Goal: Navigation & Orientation: Understand site structure

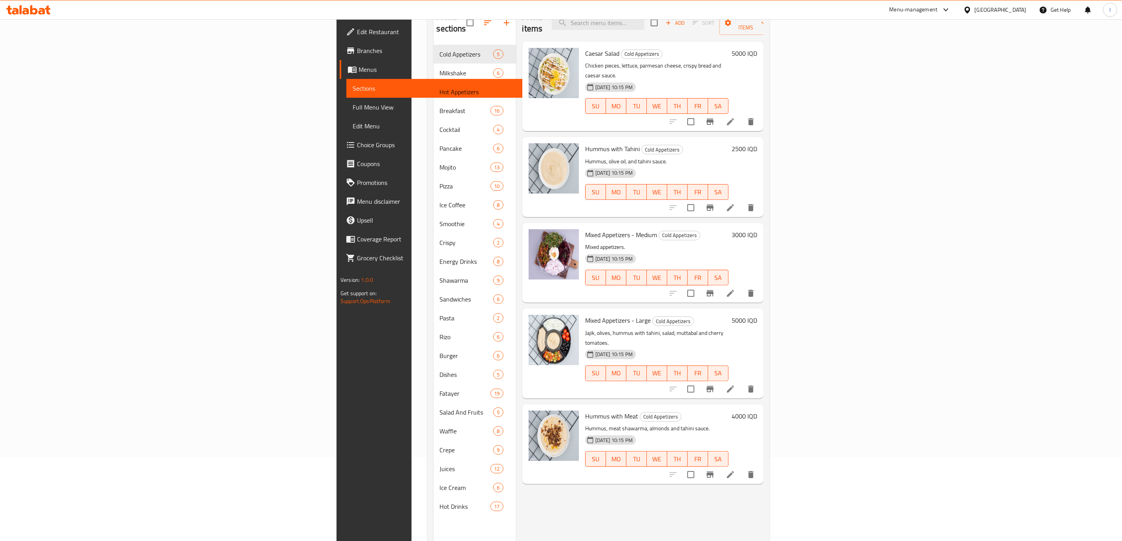
scroll to position [110, 0]
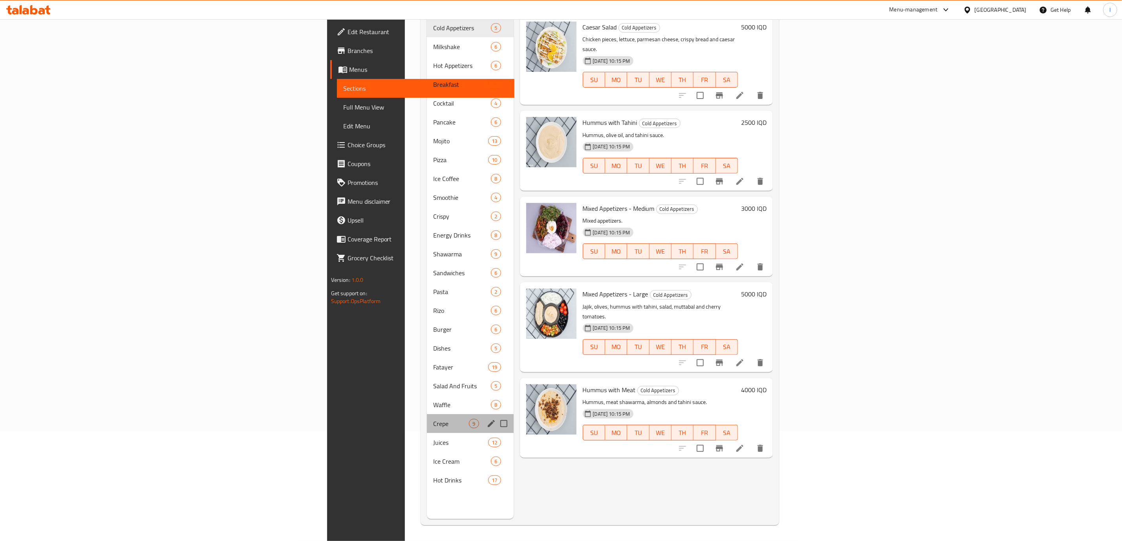
click at [427, 414] on div "Crepe 9" at bounding box center [470, 423] width 86 height 19
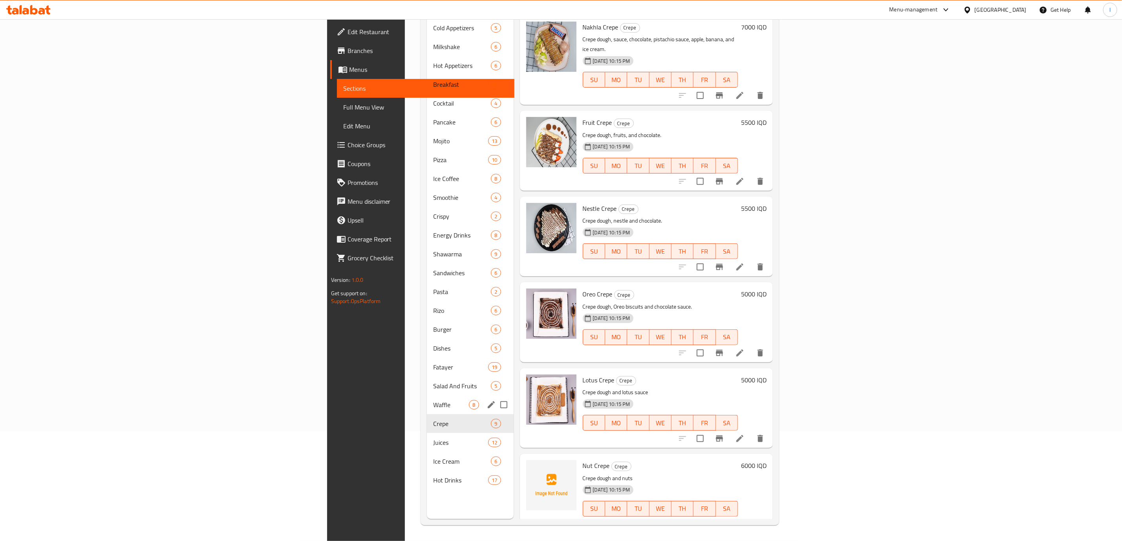
click at [427, 396] on div "Waffle 8" at bounding box center [470, 405] width 86 height 19
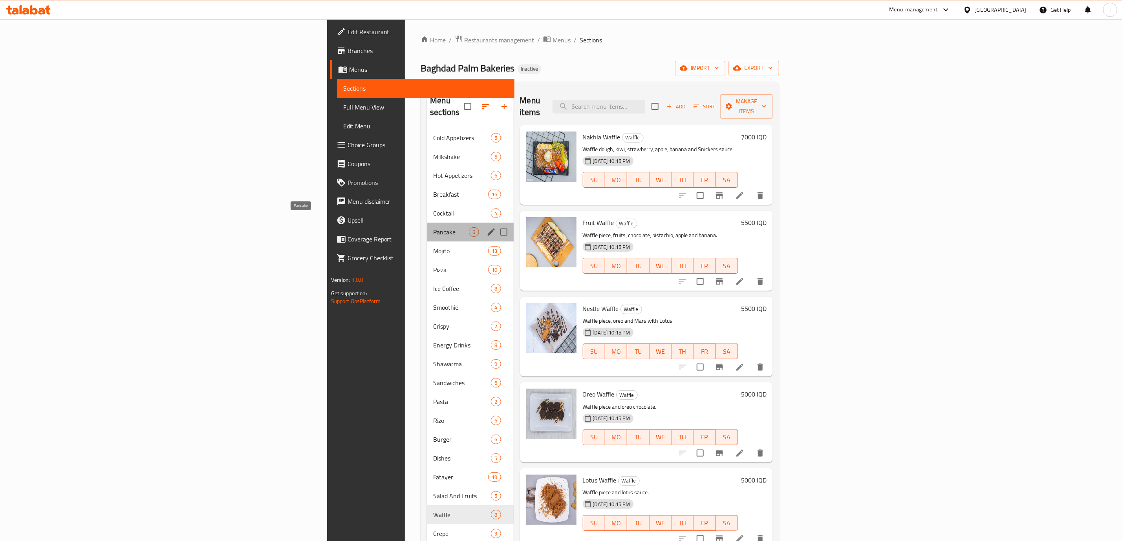
click at [433, 227] on span "Pancake" at bounding box center [451, 231] width 36 height 9
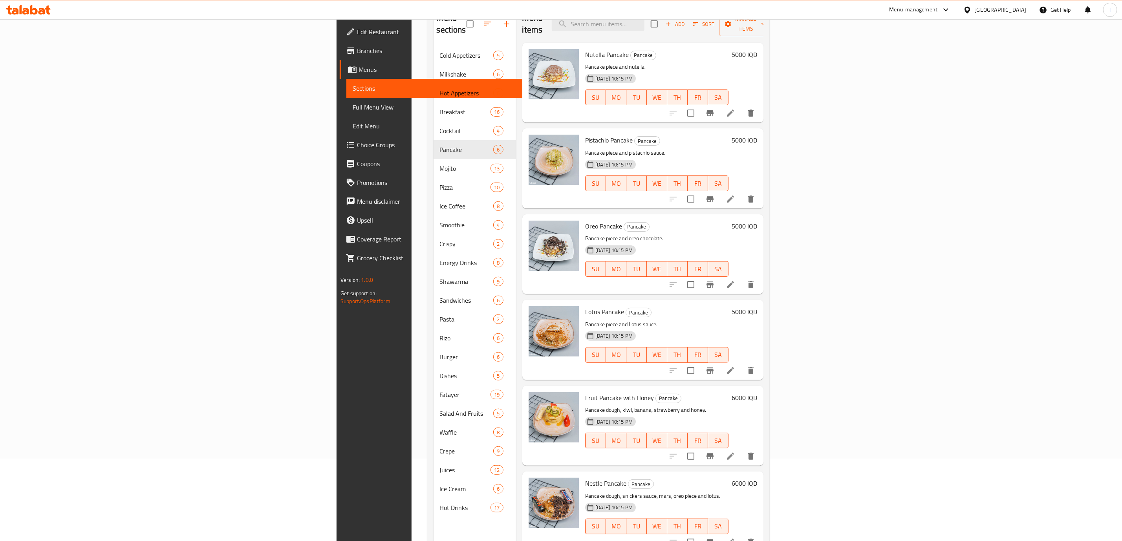
scroll to position [110, 0]
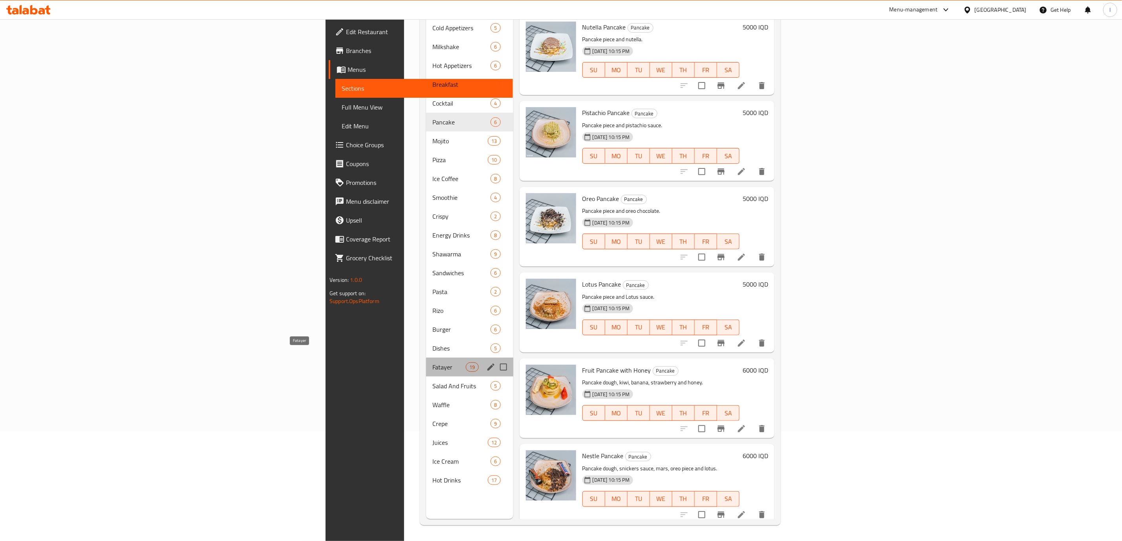
click at [432, 363] on span "Fatayer" at bounding box center [448, 367] width 33 height 9
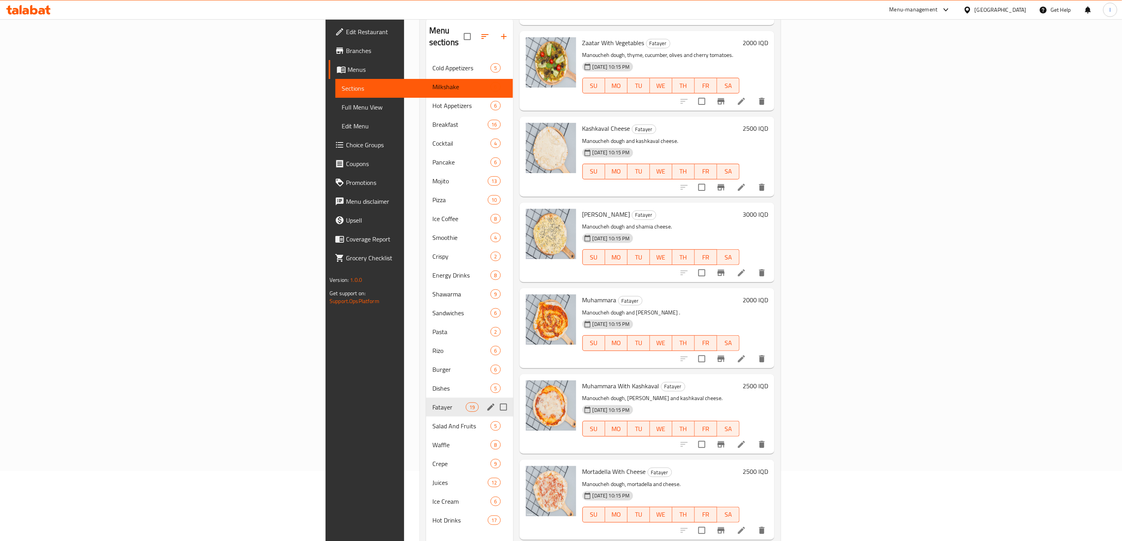
scroll to position [110, 0]
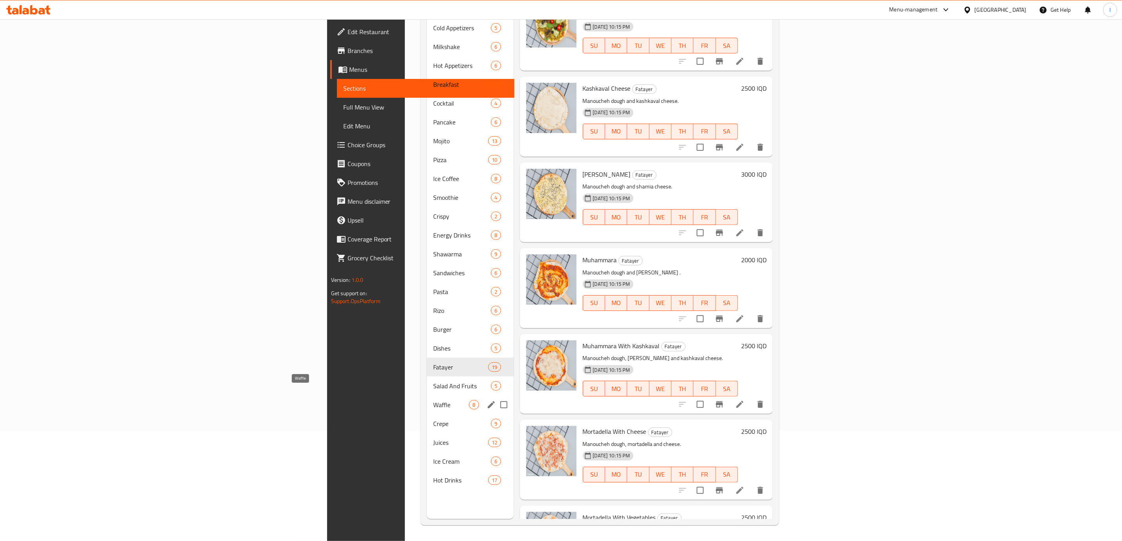
click at [433, 400] on span "Waffle" at bounding box center [451, 404] width 36 height 9
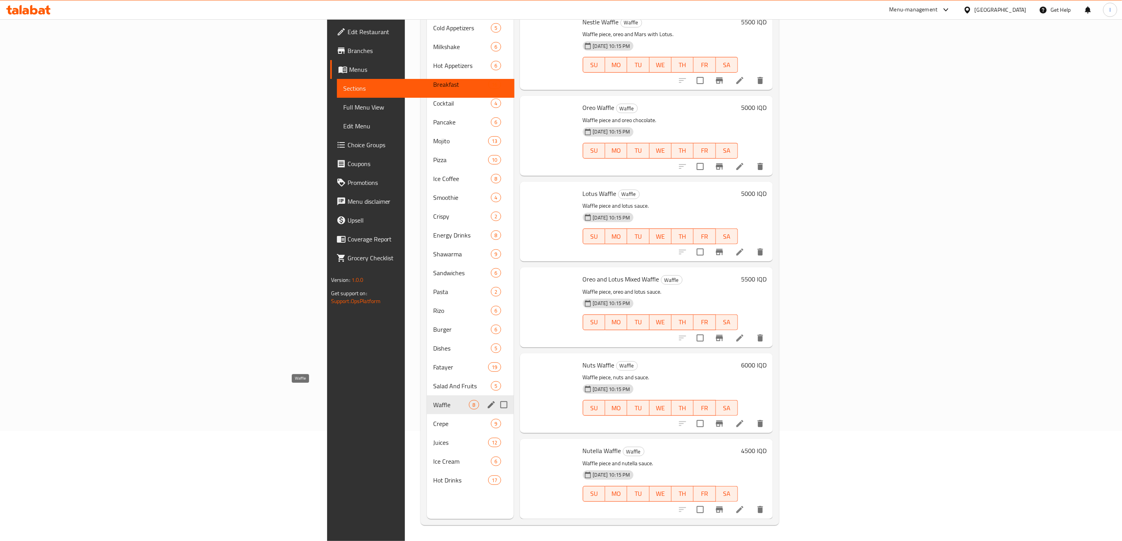
scroll to position [164, 0]
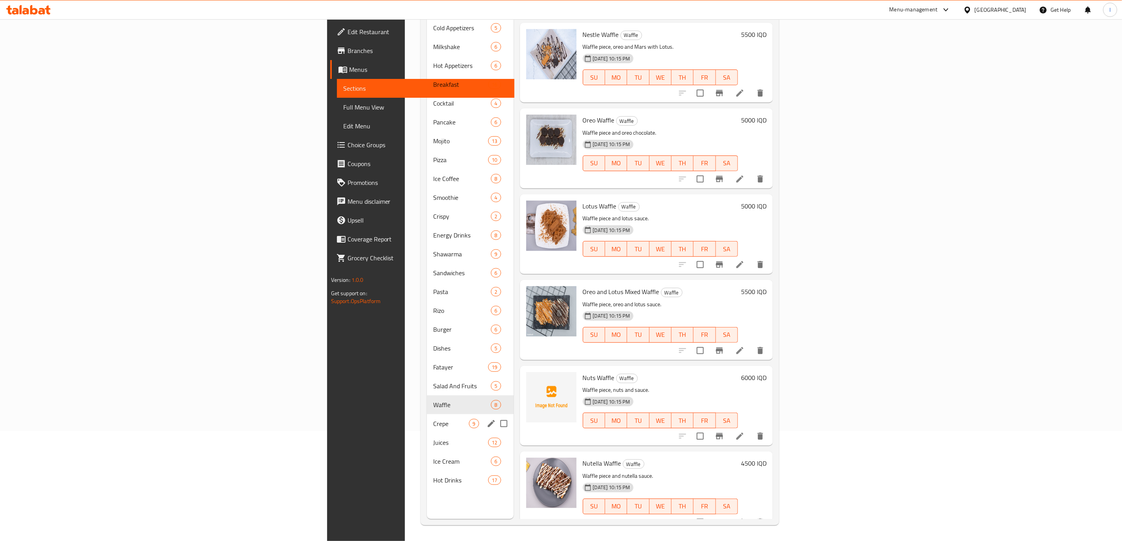
click at [427, 418] on div "Crepe 9" at bounding box center [470, 423] width 86 height 19
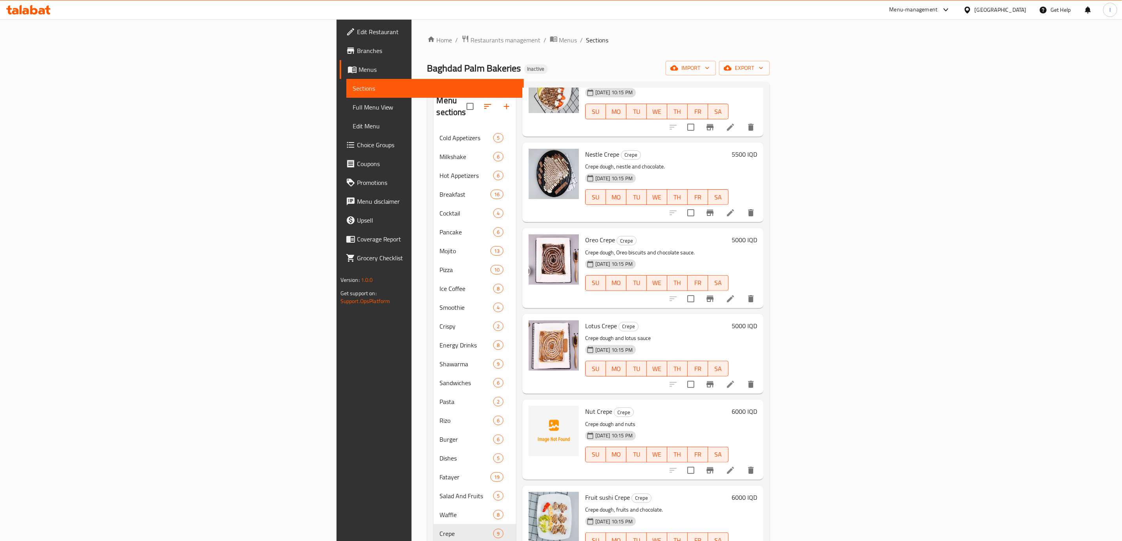
click at [619, 170] on div "[DATE] 10:15 PM" at bounding box center [600, 178] width 37 height 16
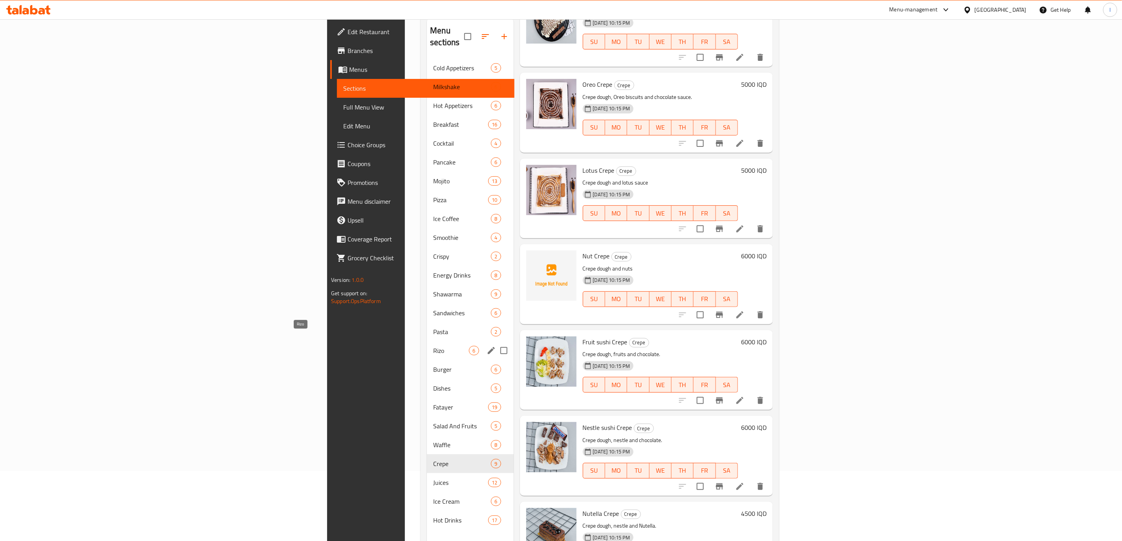
scroll to position [110, 0]
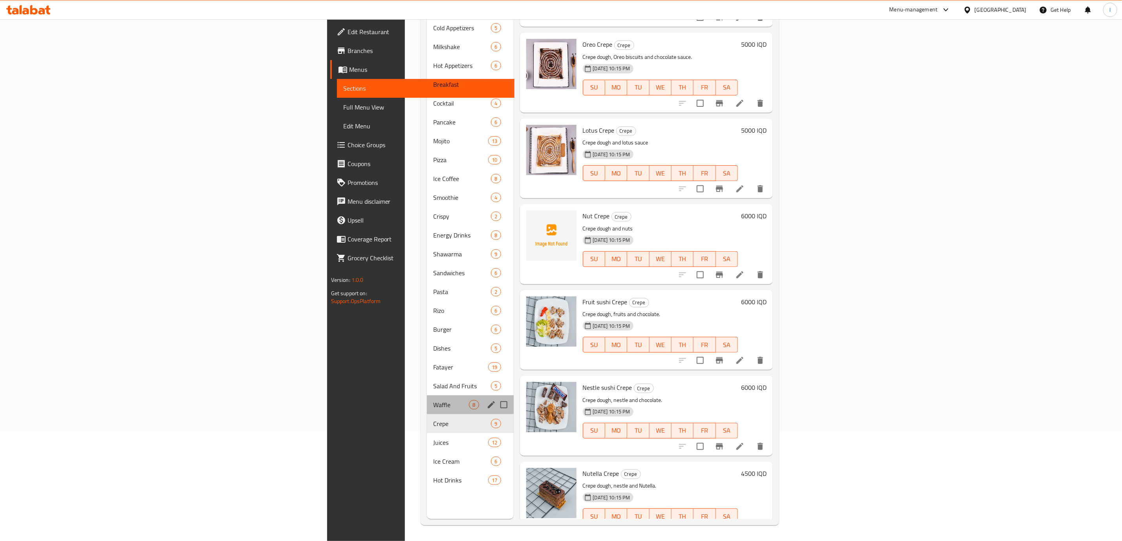
click at [427, 396] on div "Waffle 8" at bounding box center [470, 405] width 86 height 19
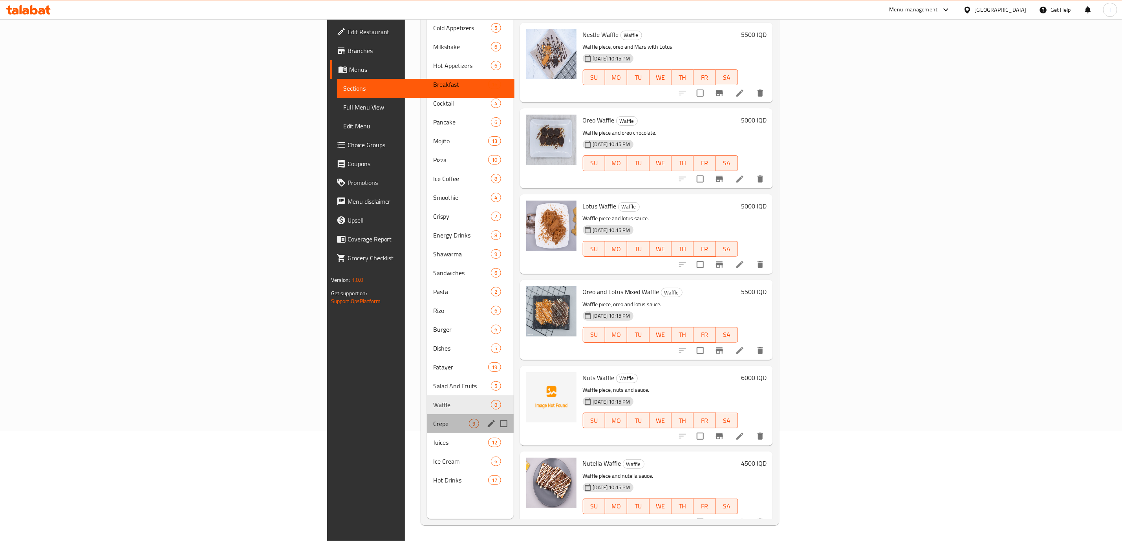
click at [427, 414] on div "Crepe 9" at bounding box center [470, 423] width 86 height 19
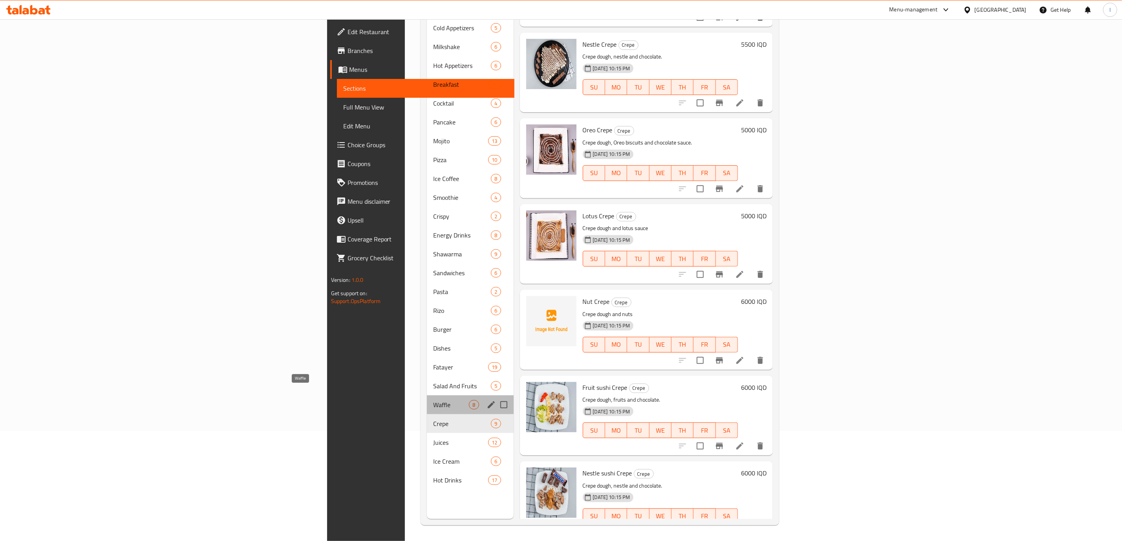
click at [433, 400] on span "Waffle" at bounding box center [451, 404] width 36 height 9
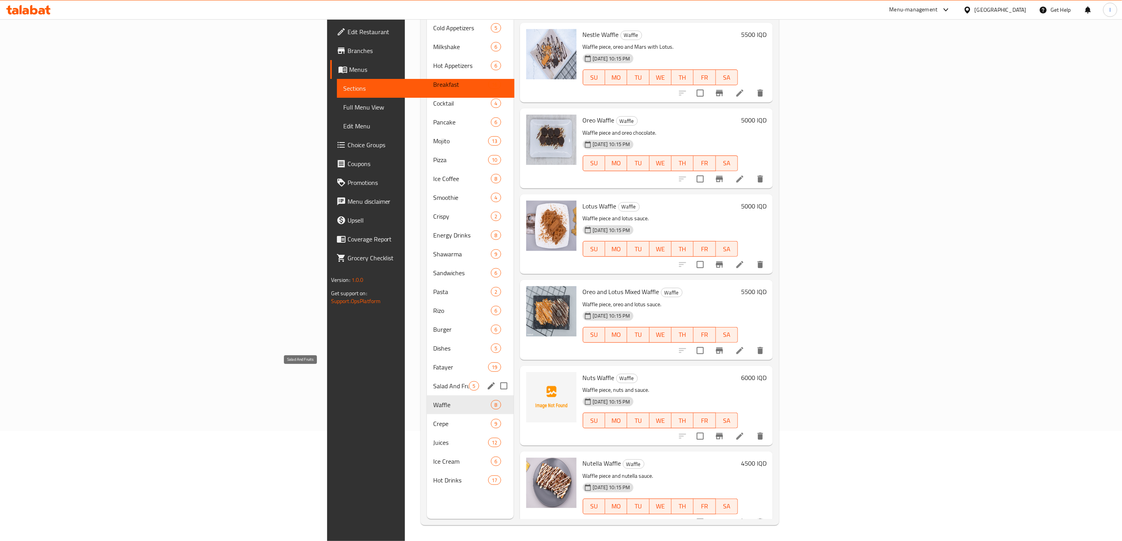
click at [433, 381] on span "Salad And Fruits" at bounding box center [451, 385] width 36 height 9
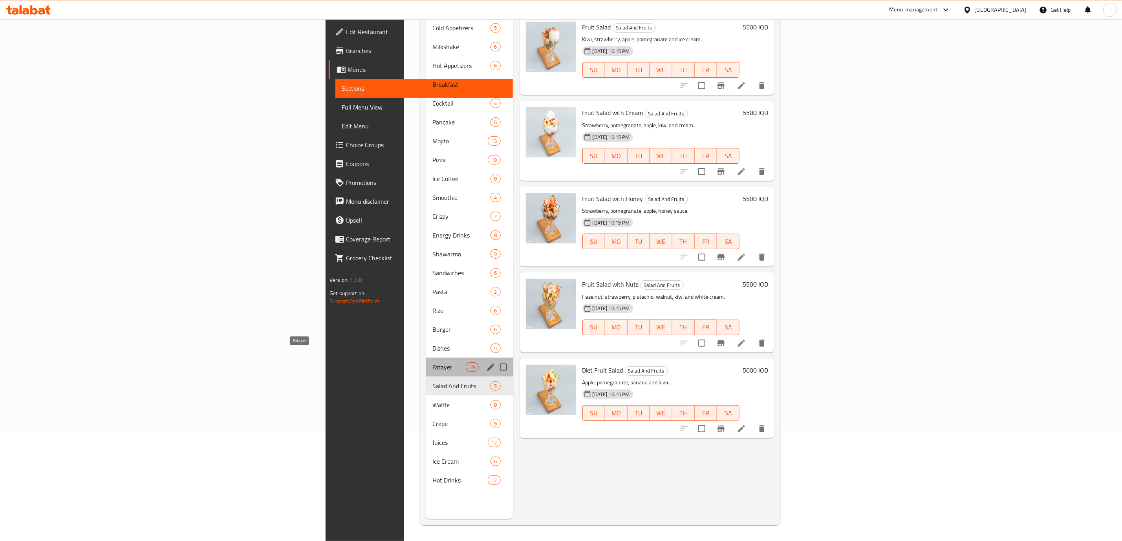
click at [432, 363] on span "Fatayer" at bounding box center [448, 367] width 33 height 9
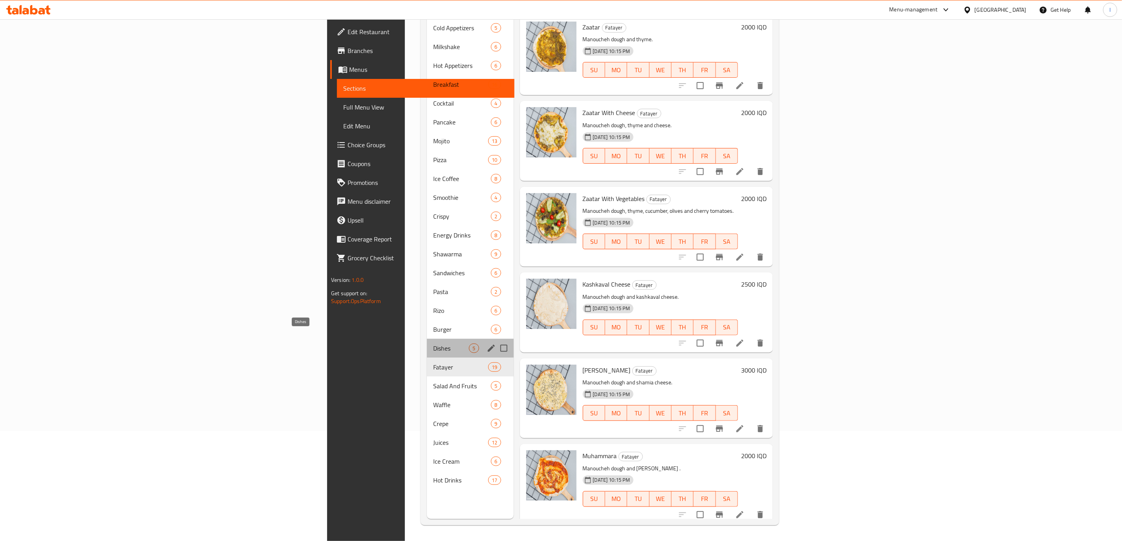
click at [433, 344] on span "Dishes" at bounding box center [451, 348] width 36 height 9
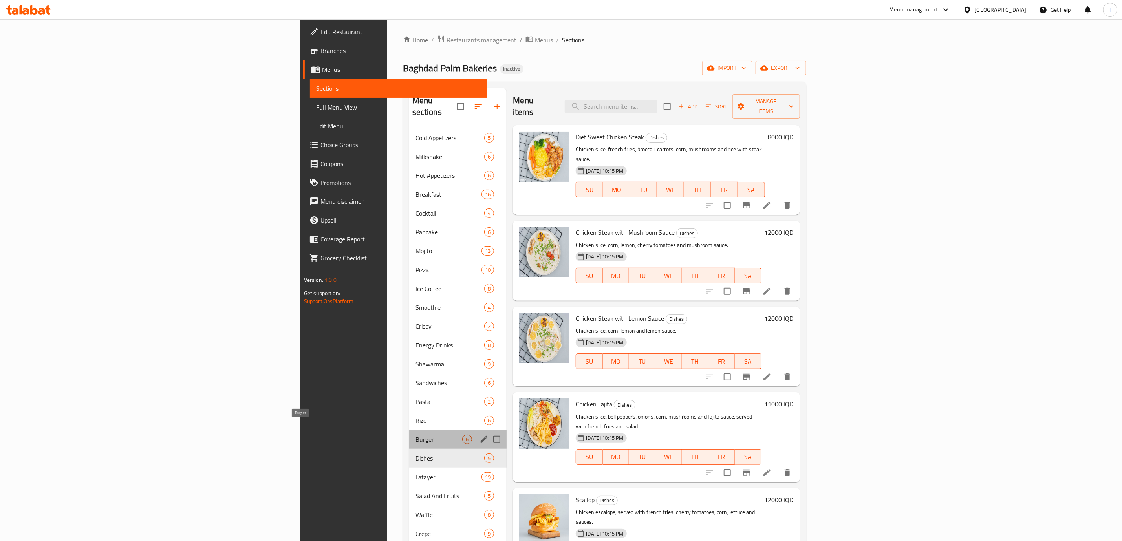
click at [416, 435] on span "Burger" at bounding box center [439, 439] width 47 height 9
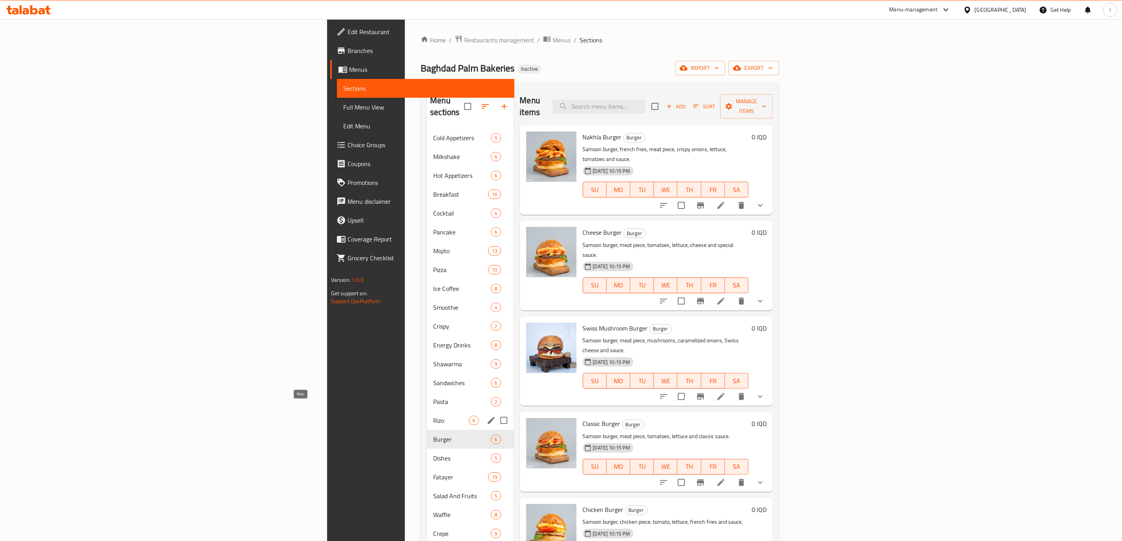
click at [433, 416] on span "Rizo" at bounding box center [451, 420] width 36 height 9
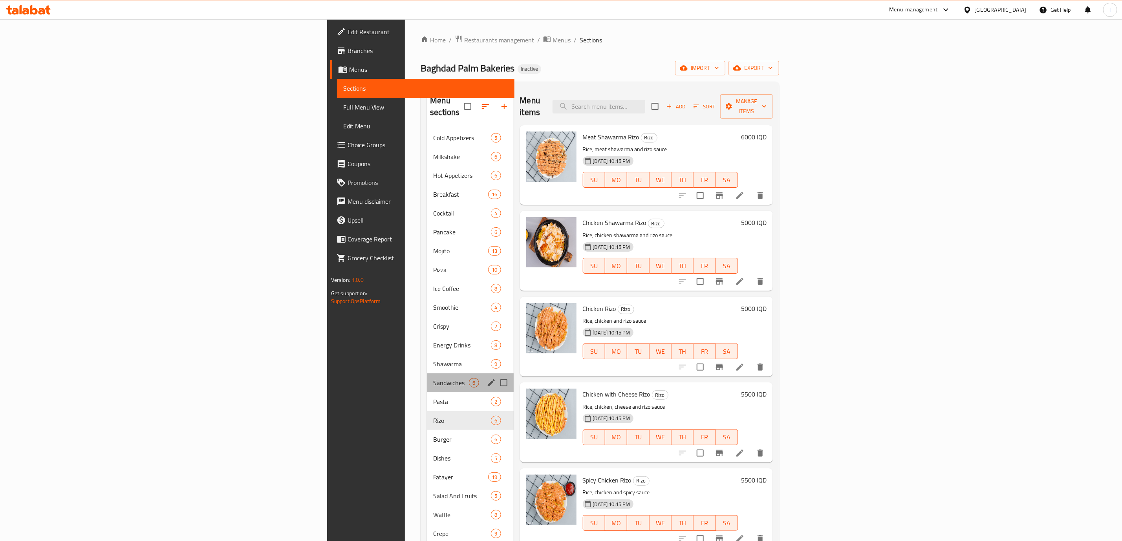
click at [427, 379] on div "Sandwiches 6" at bounding box center [470, 383] width 86 height 19
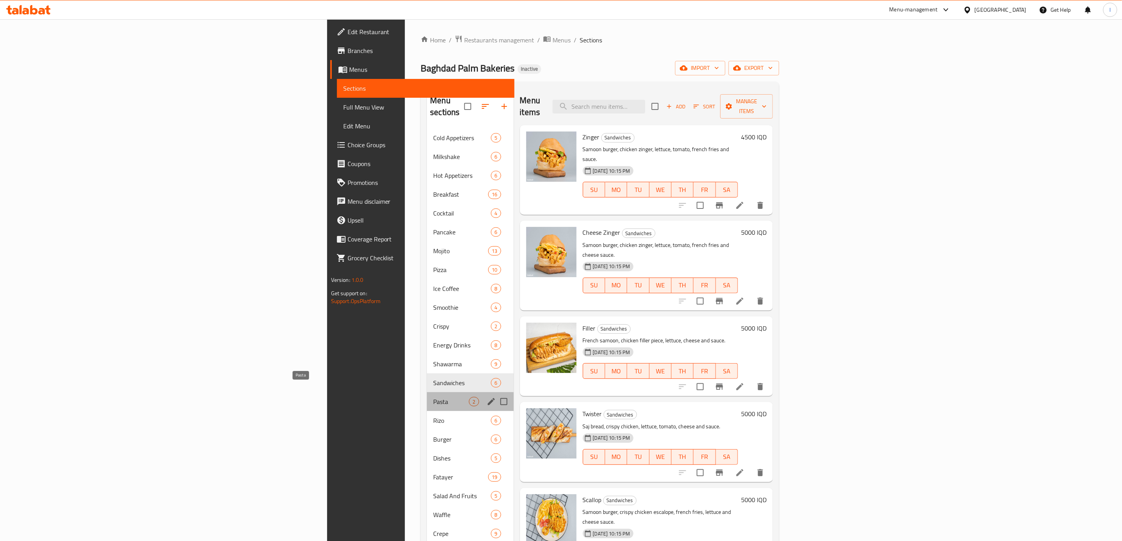
click at [433, 397] on span "Pasta" at bounding box center [451, 401] width 36 height 9
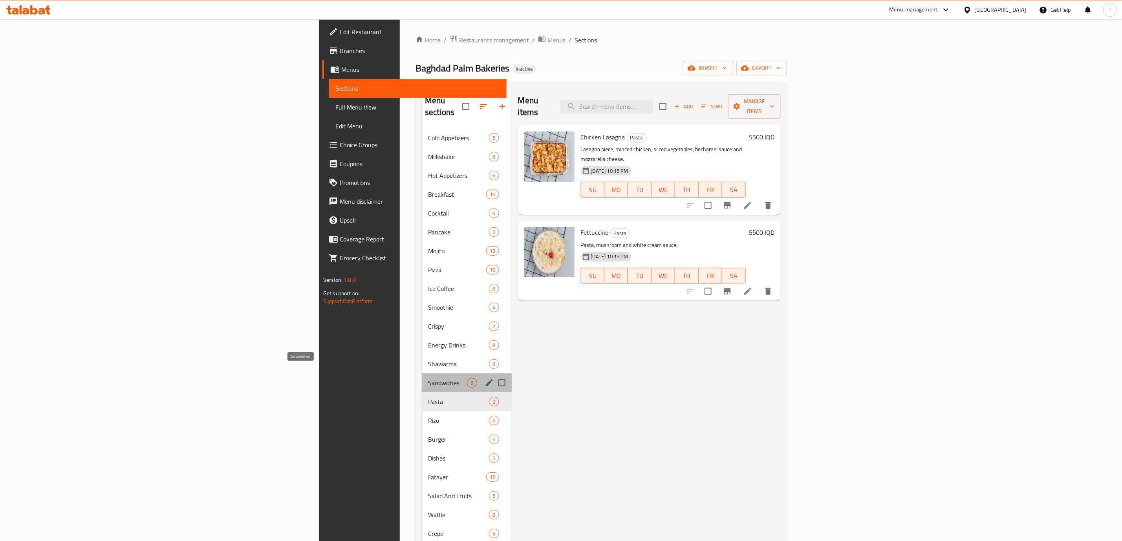
click at [428, 378] on span "Sandwiches" at bounding box center [447, 382] width 39 height 9
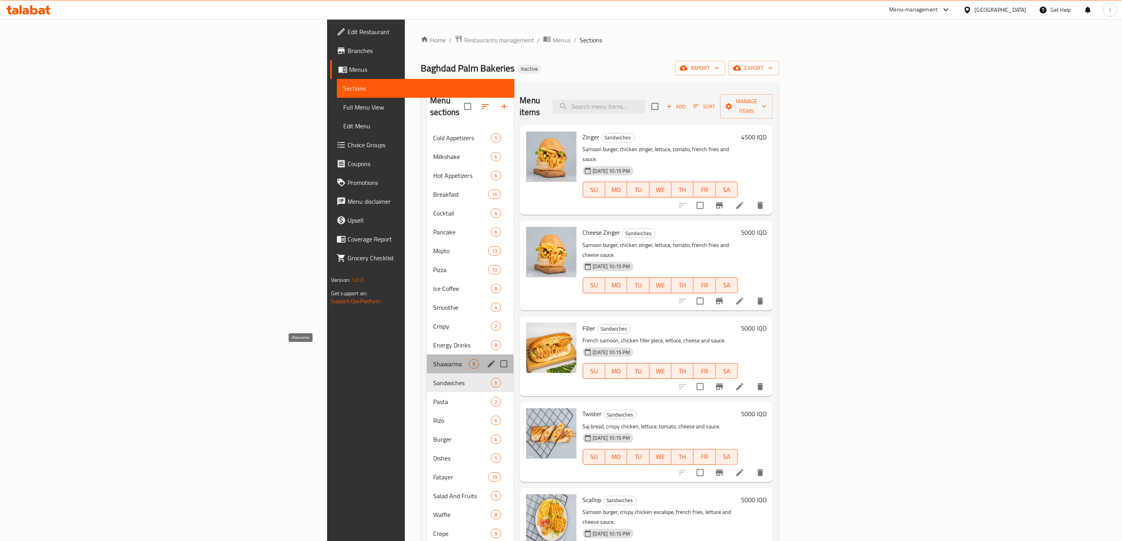
click at [433, 359] on span "Shawarma" at bounding box center [451, 363] width 36 height 9
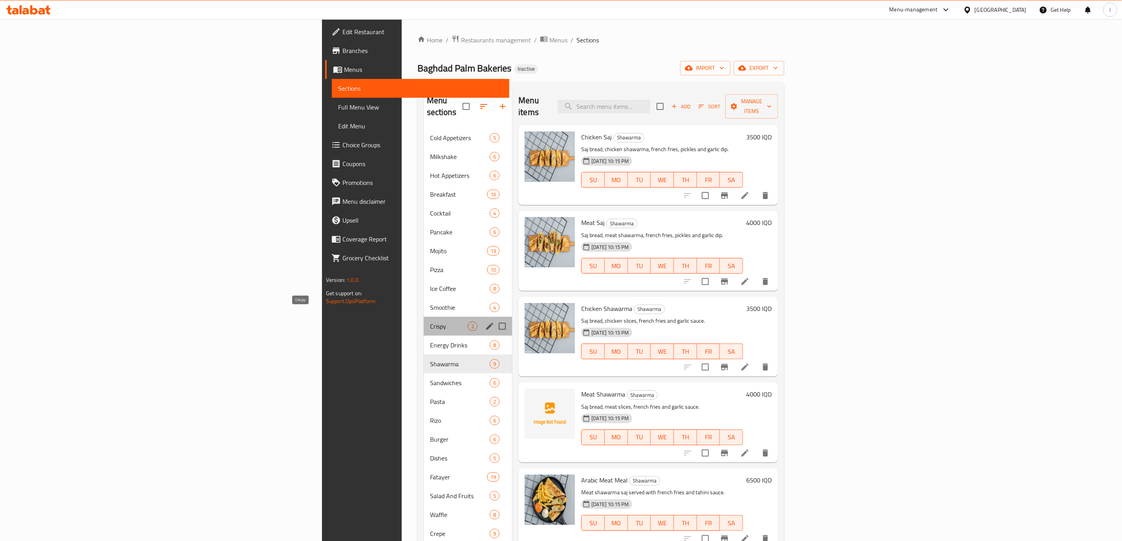
click at [430, 322] on span "Crispy" at bounding box center [449, 326] width 38 height 9
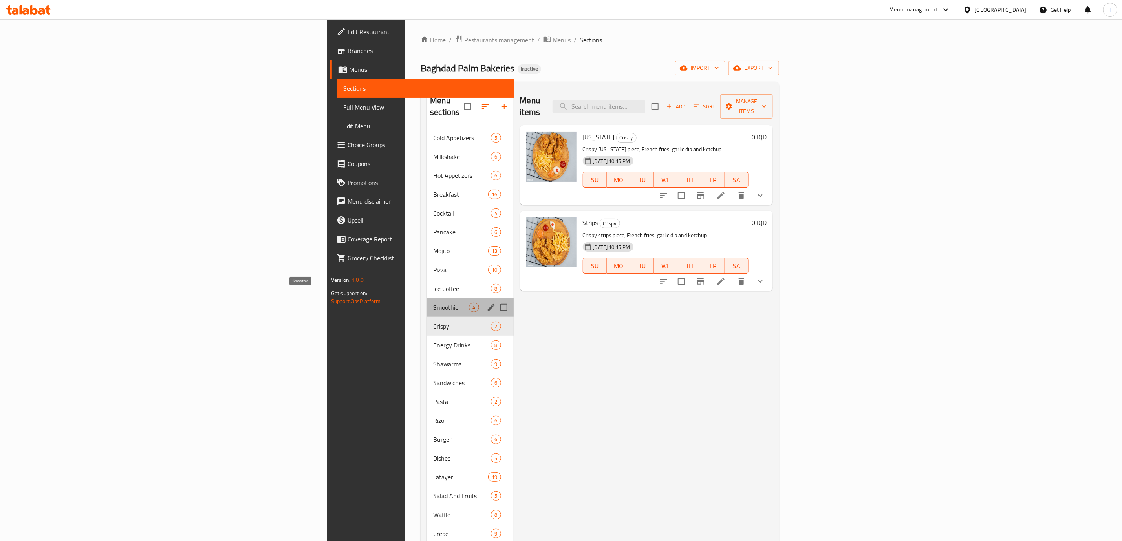
click at [433, 303] on span "Smoothie" at bounding box center [451, 307] width 36 height 9
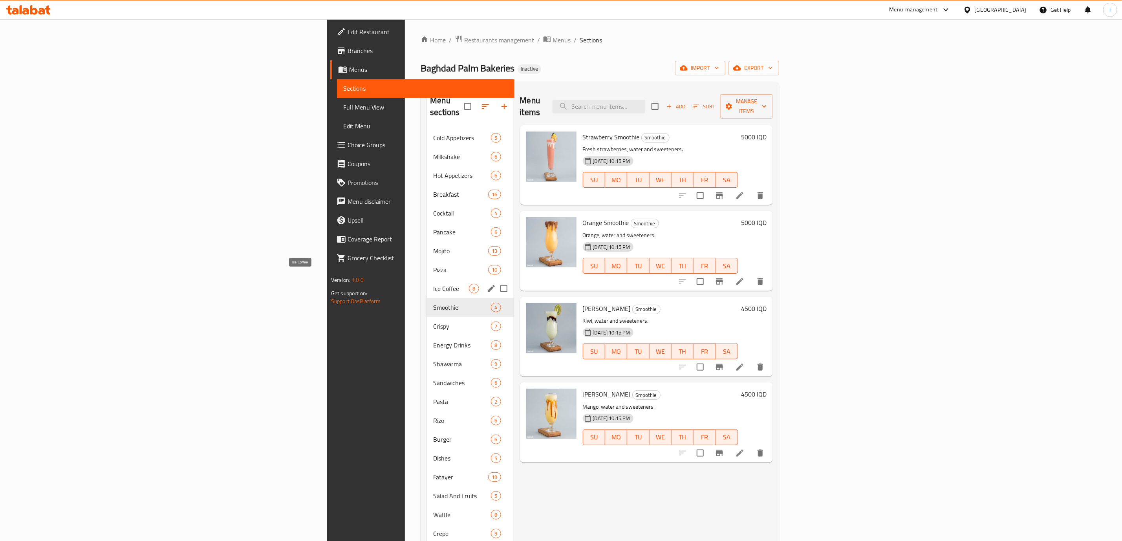
click at [433, 284] on span "Ice Coffee" at bounding box center [451, 288] width 36 height 9
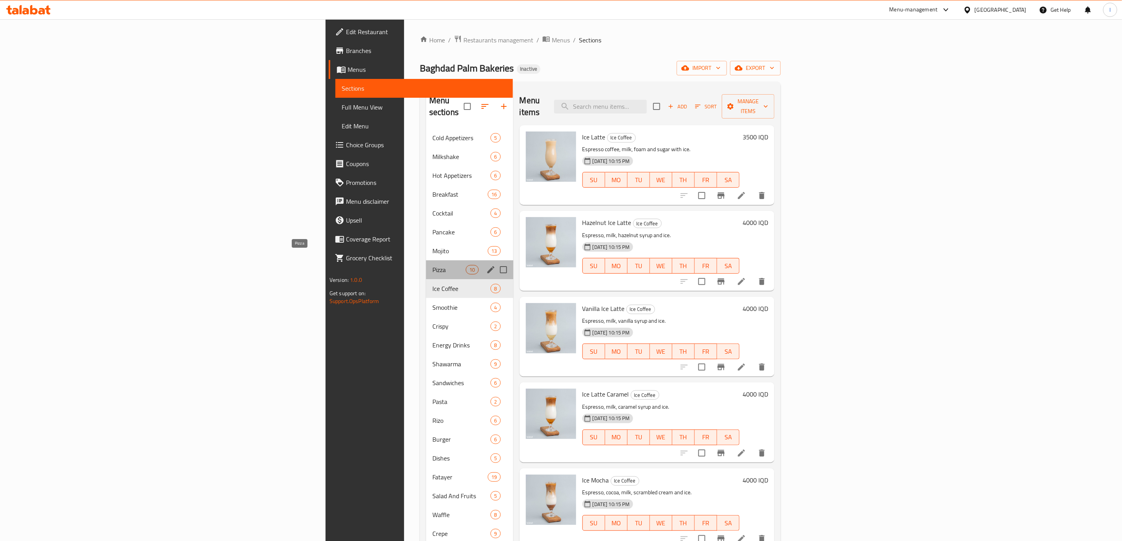
click at [432, 265] on span "Pizza" at bounding box center [448, 269] width 33 height 9
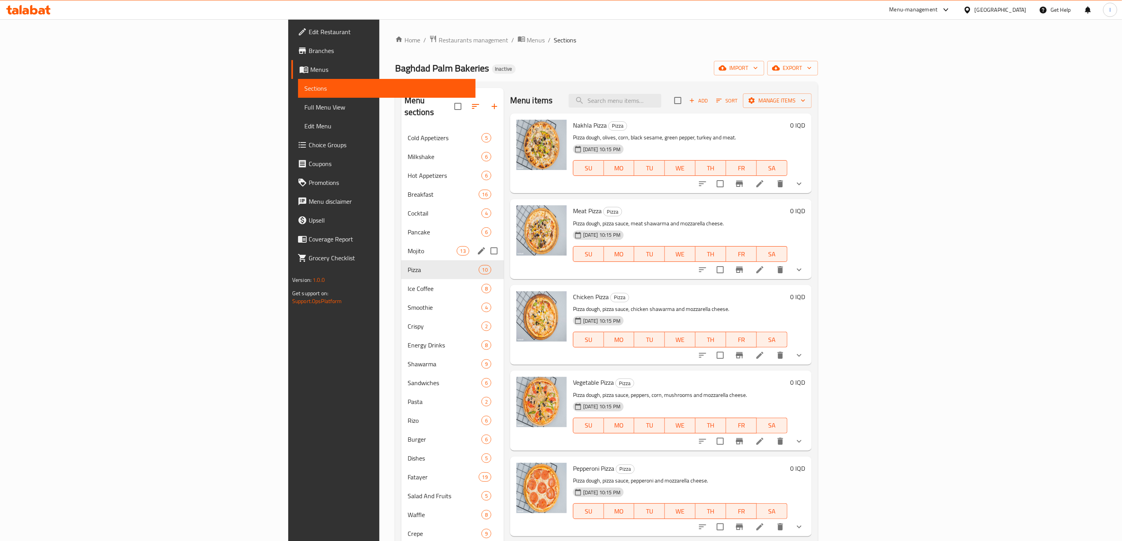
click at [401, 242] on div "Mojito 13" at bounding box center [452, 251] width 103 height 19
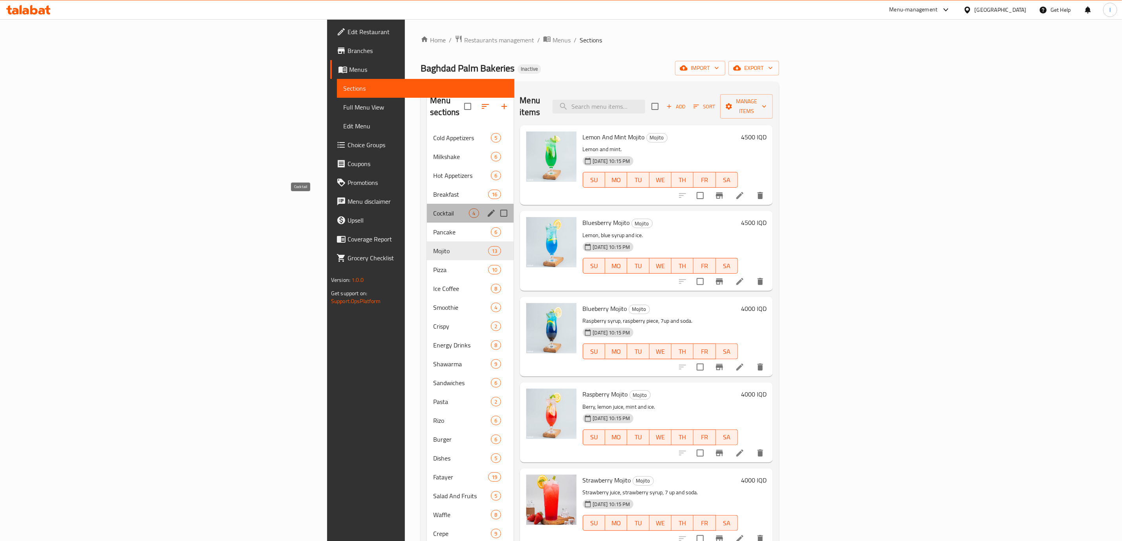
click at [433, 209] on span "Cocktail" at bounding box center [451, 213] width 36 height 9
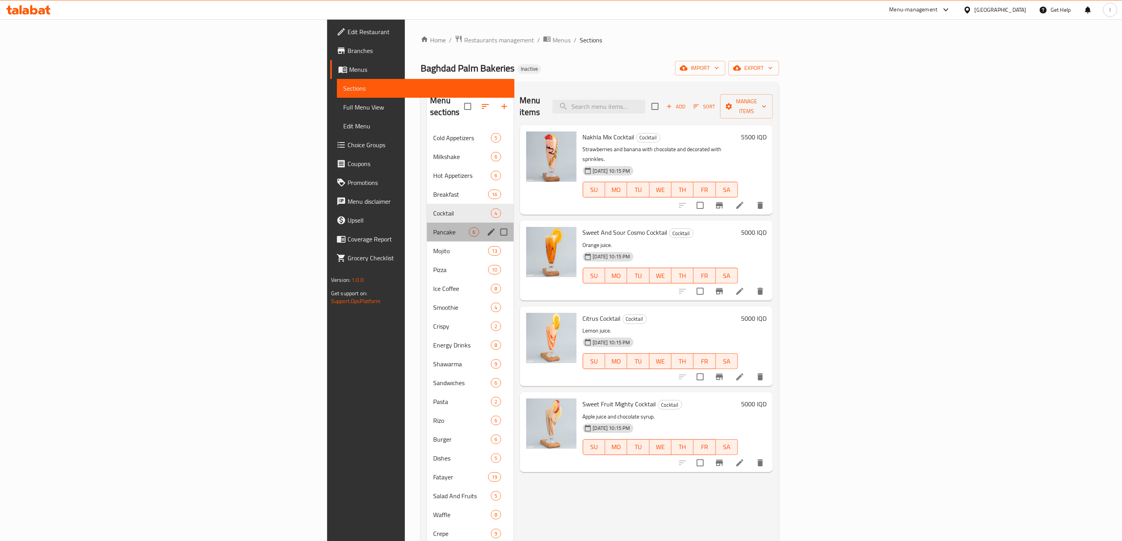
click at [427, 227] on div "Pancake 6" at bounding box center [470, 232] width 86 height 19
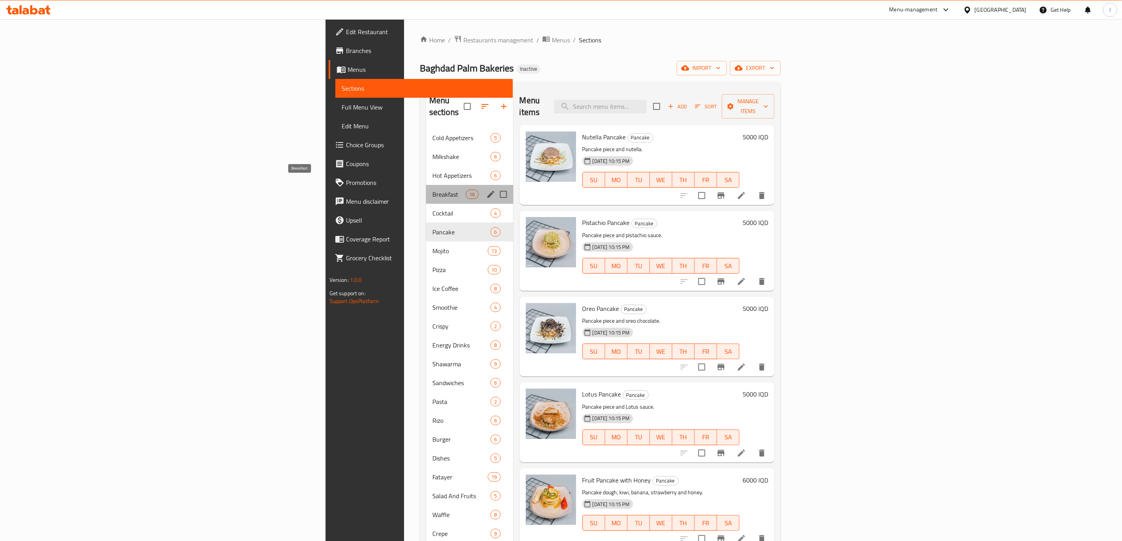
click at [432, 190] on span "Breakfast" at bounding box center [448, 194] width 33 height 9
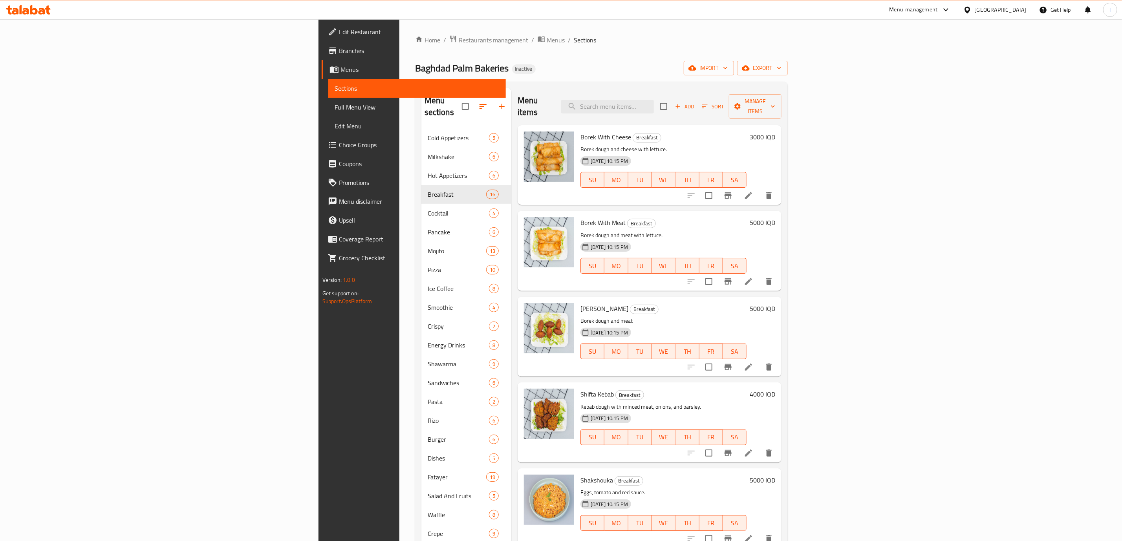
click at [15, 16] on div at bounding box center [28, 10] width 57 height 16
click at [36, 9] on icon at bounding box center [33, 9] width 7 height 9
